Goal: Task Accomplishment & Management: Use online tool/utility

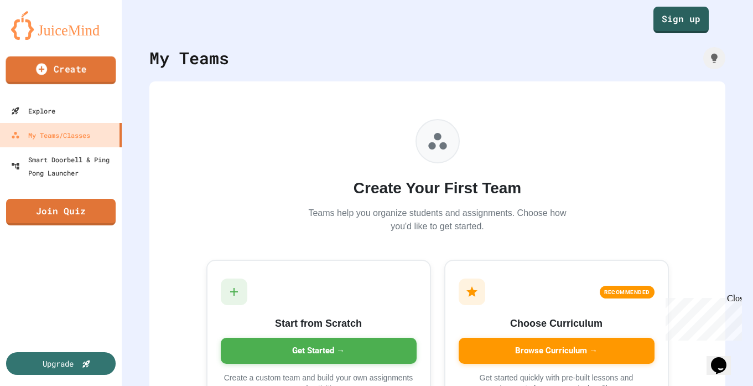
click at [60, 63] on link "Create" at bounding box center [61, 70] width 110 height 28
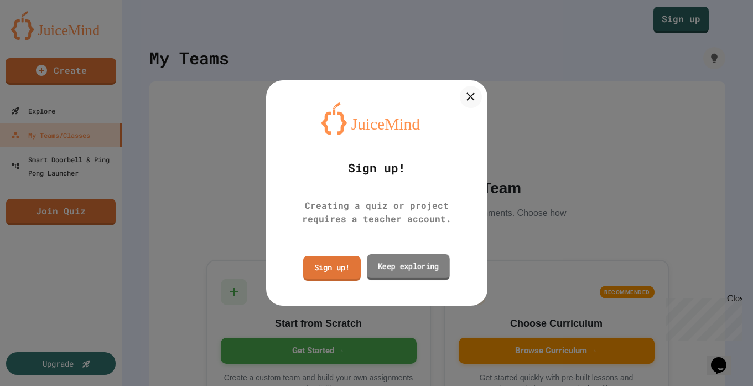
click at [394, 271] on link "Keep exploring" at bounding box center [408, 267] width 83 height 26
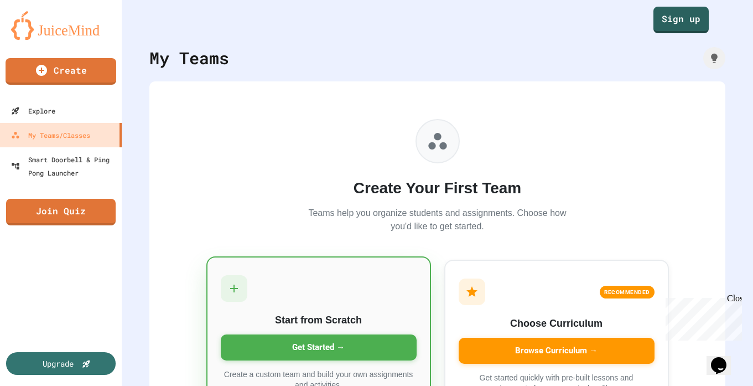
click at [337, 331] on div "Start from Scratch Get Started → Create a custom team and build your own assign…" at bounding box center [318, 332] width 225 height 153
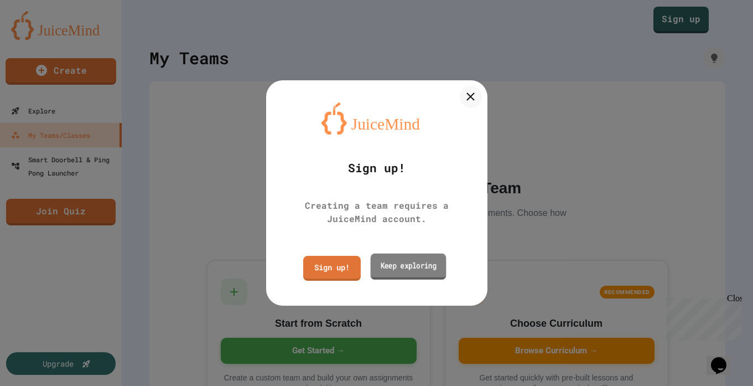
click at [404, 271] on link "Keep exploring" at bounding box center [408, 266] width 76 height 26
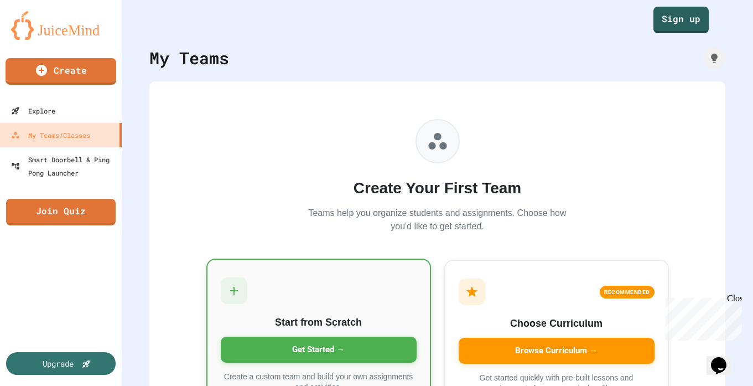
click at [335, 358] on div "Get Started →" at bounding box center [319, 349] width 196 height 26
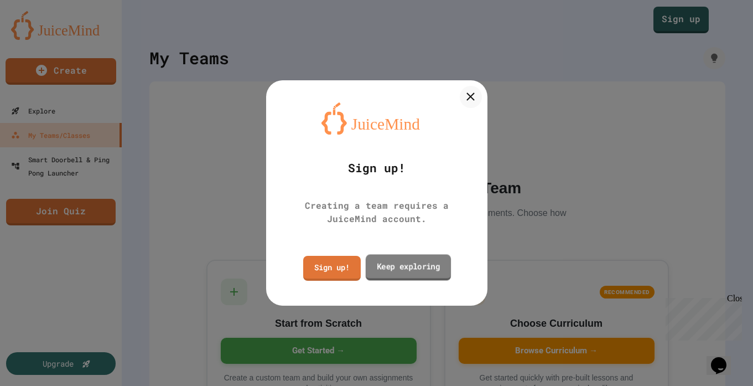
click at [391, 269] on link "Keep exploring" at bounding box center [407, 267] width 85 height 26
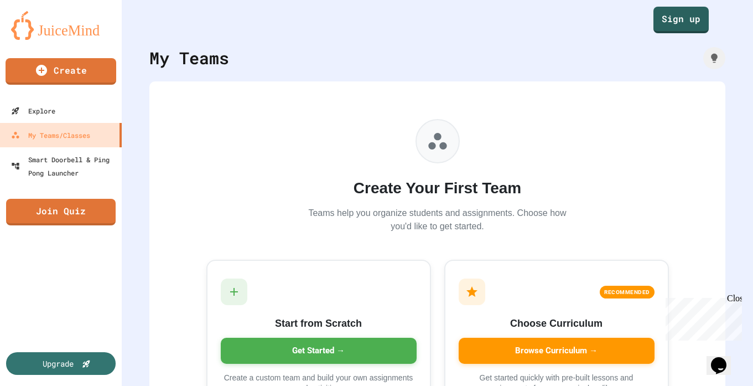
scroll to position [64, 0]
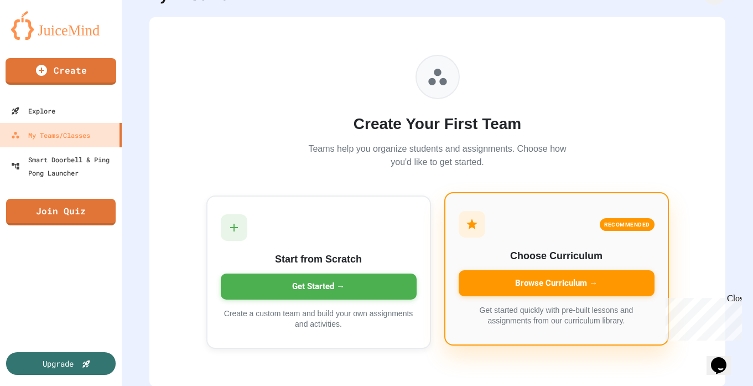
click at [545, 289] on div "Browse Curriculum →" at bounding box center [557, 283] width 196 height 26
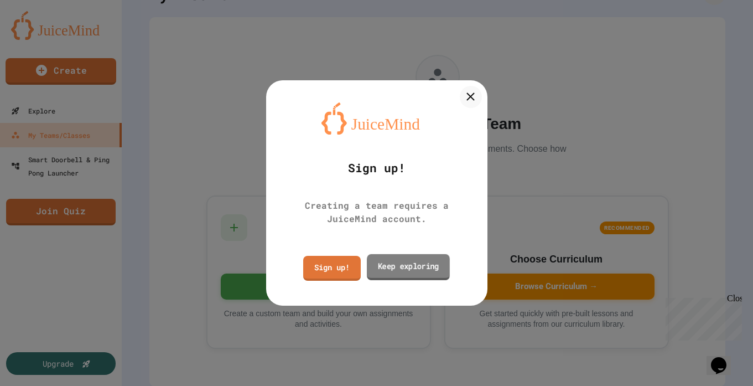
click at [418, 273] on link "Keep exploring" at bounding box center [408, 267] width 83 height 26
